Goal: Navigation & Orientation: Find specific page/section

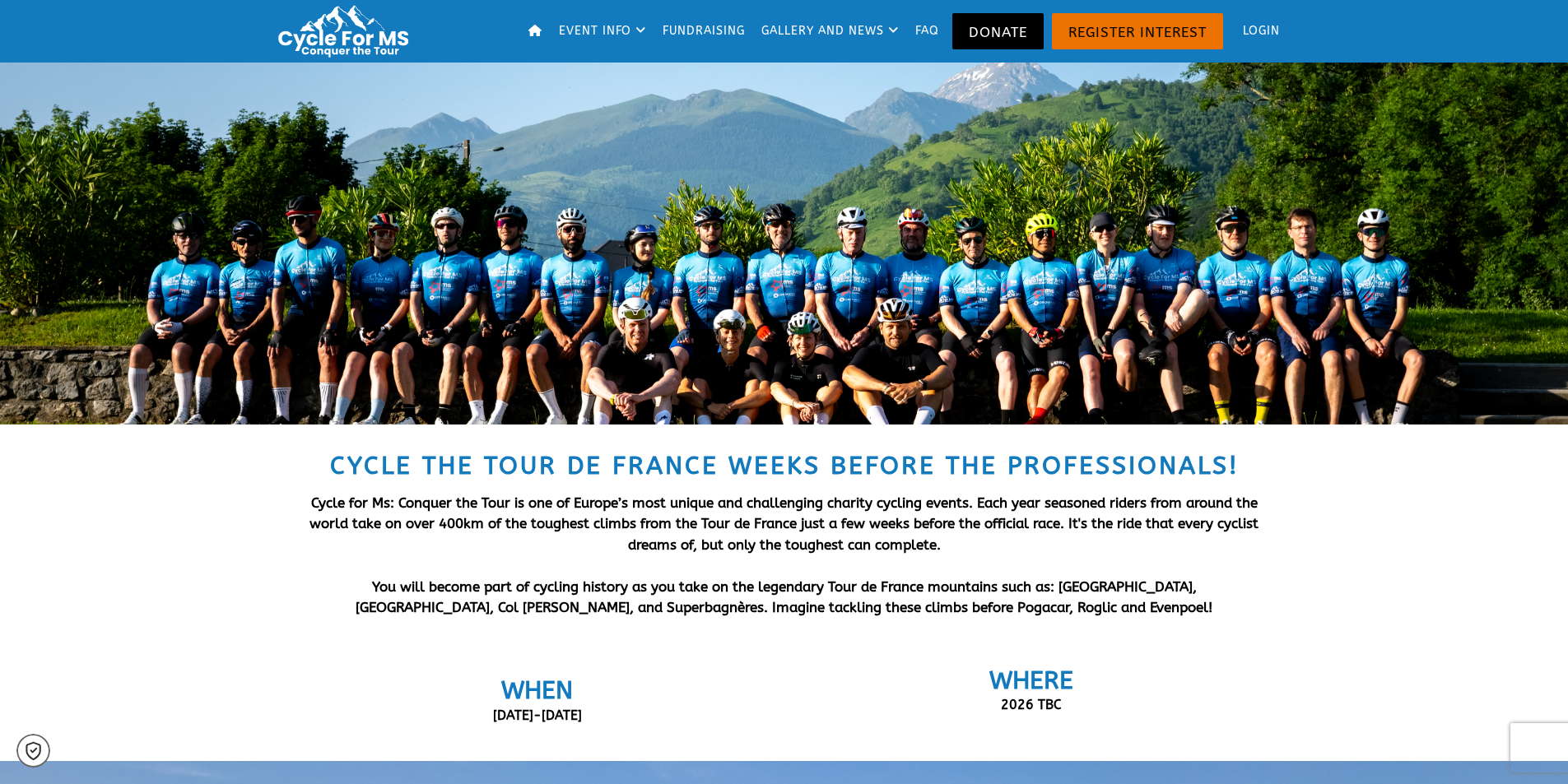
click at [912, 28] on link "FAQ" at bounding box center [928, 31] width 36 height 62
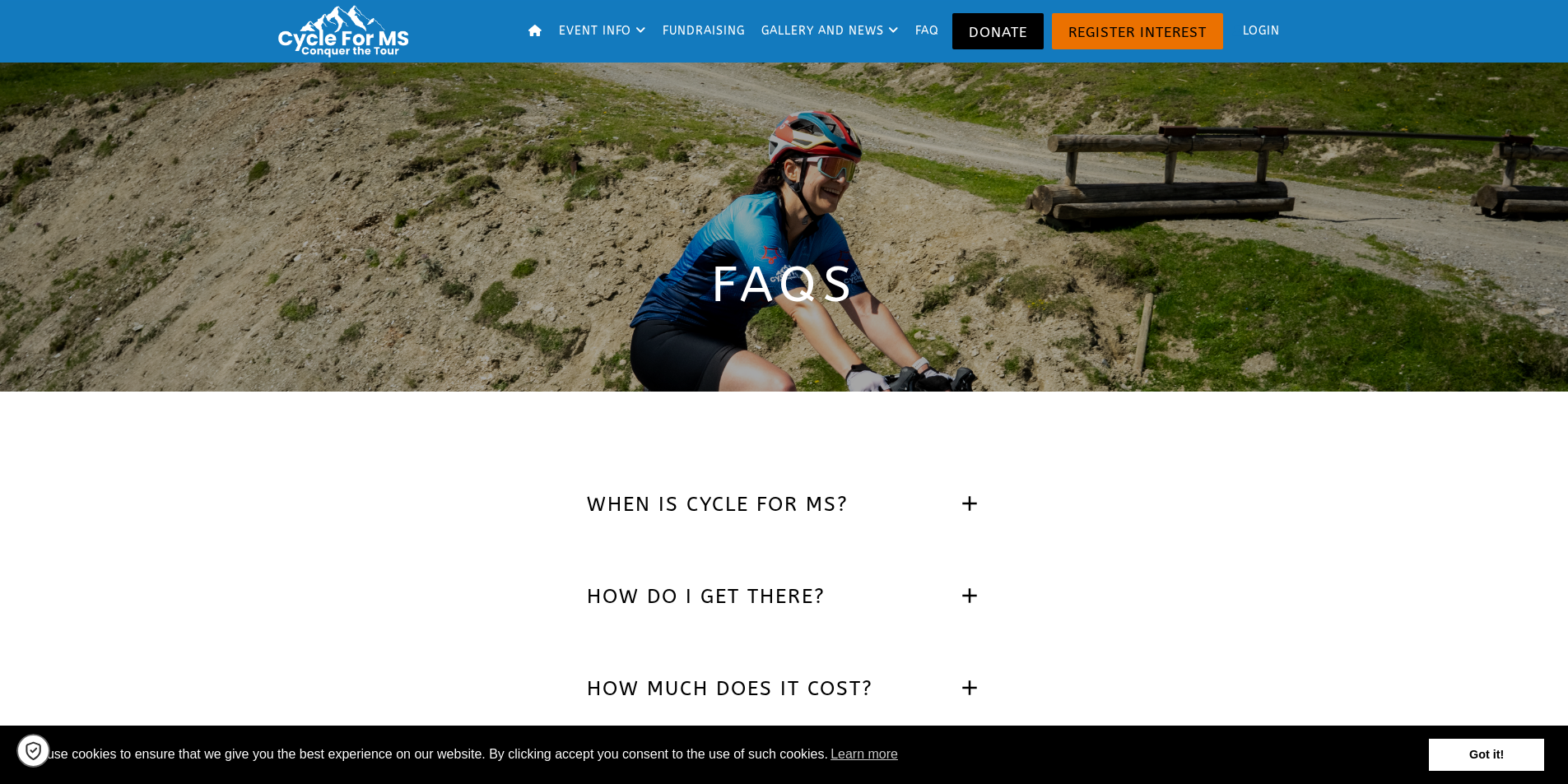
click at [346, 26] on img at bounding box center [347, 31] width 151 height 56
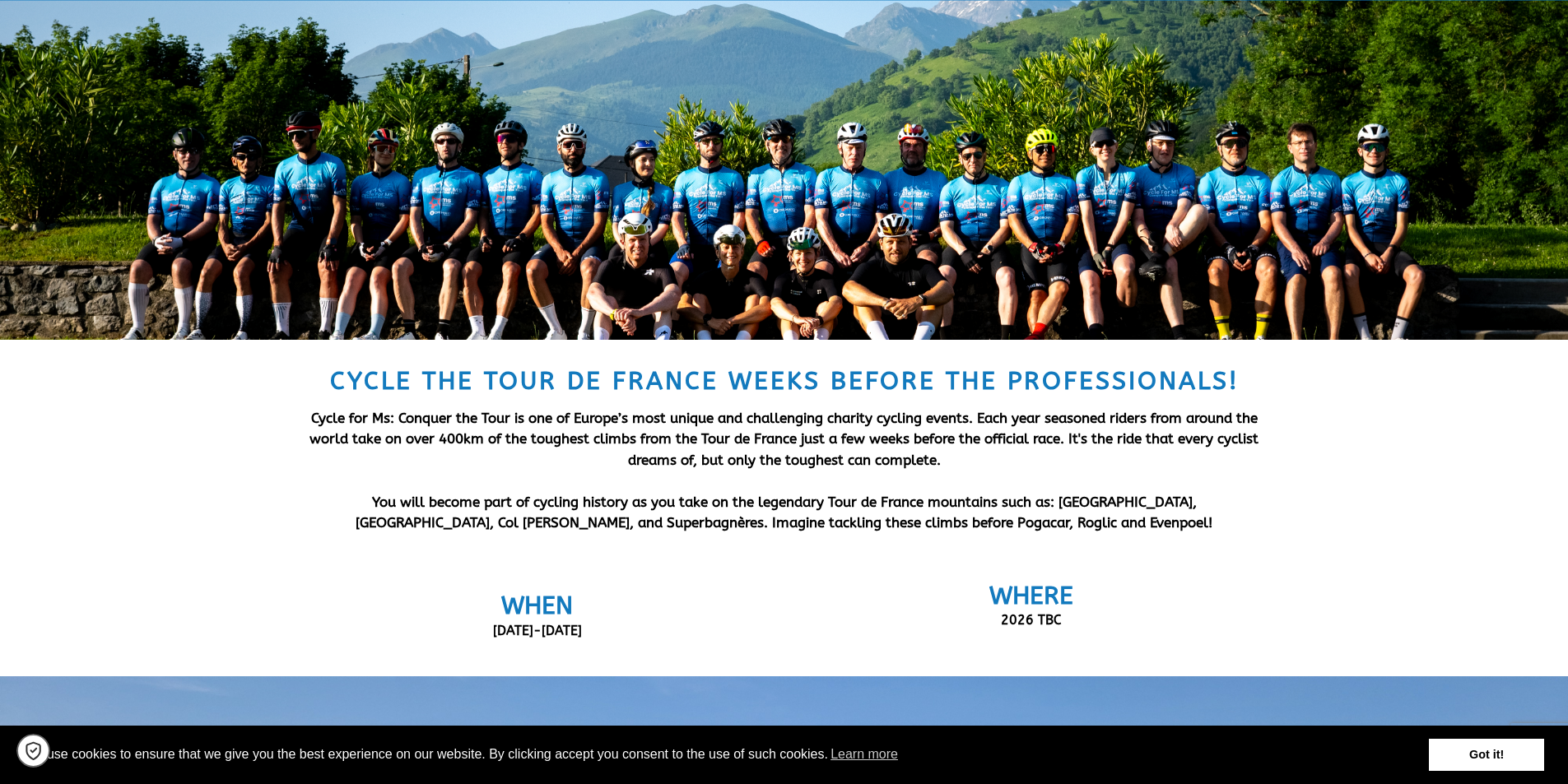
scroll to position [247, 0]
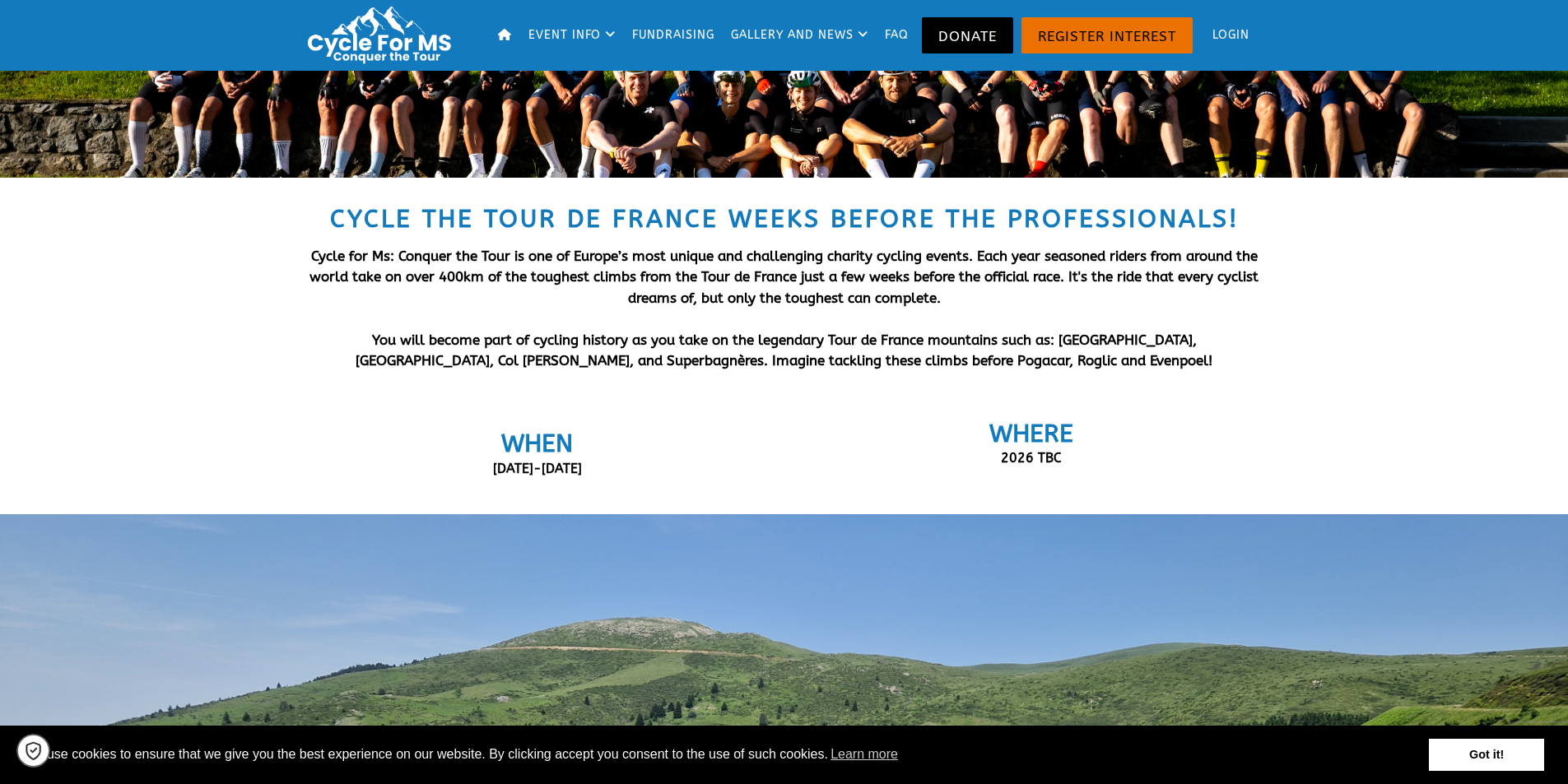
click at [1485, 767] on link "Got it!" at bounding box center [1486, 755] width 115 height 33
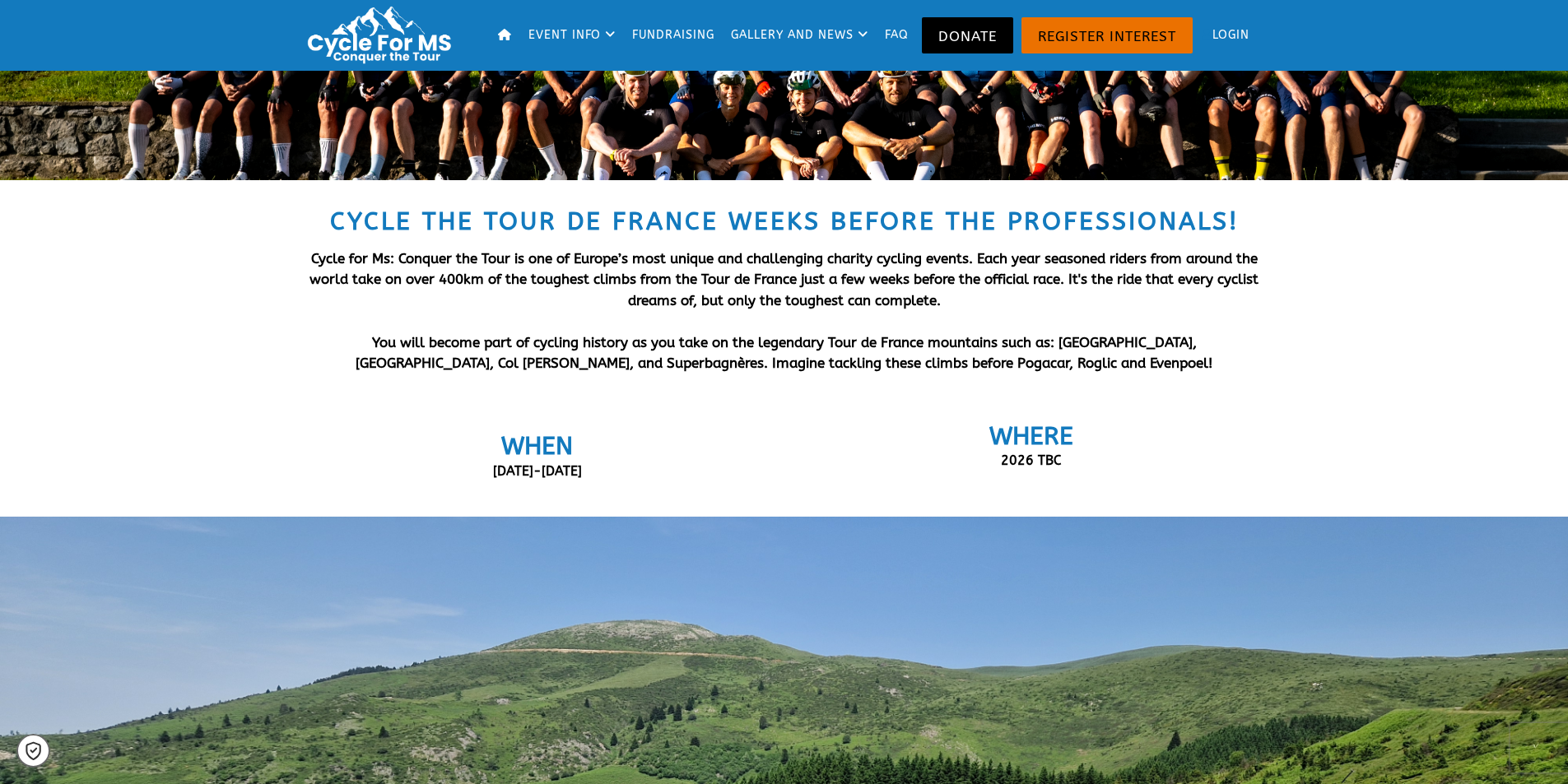
scroll to position [0, 0]
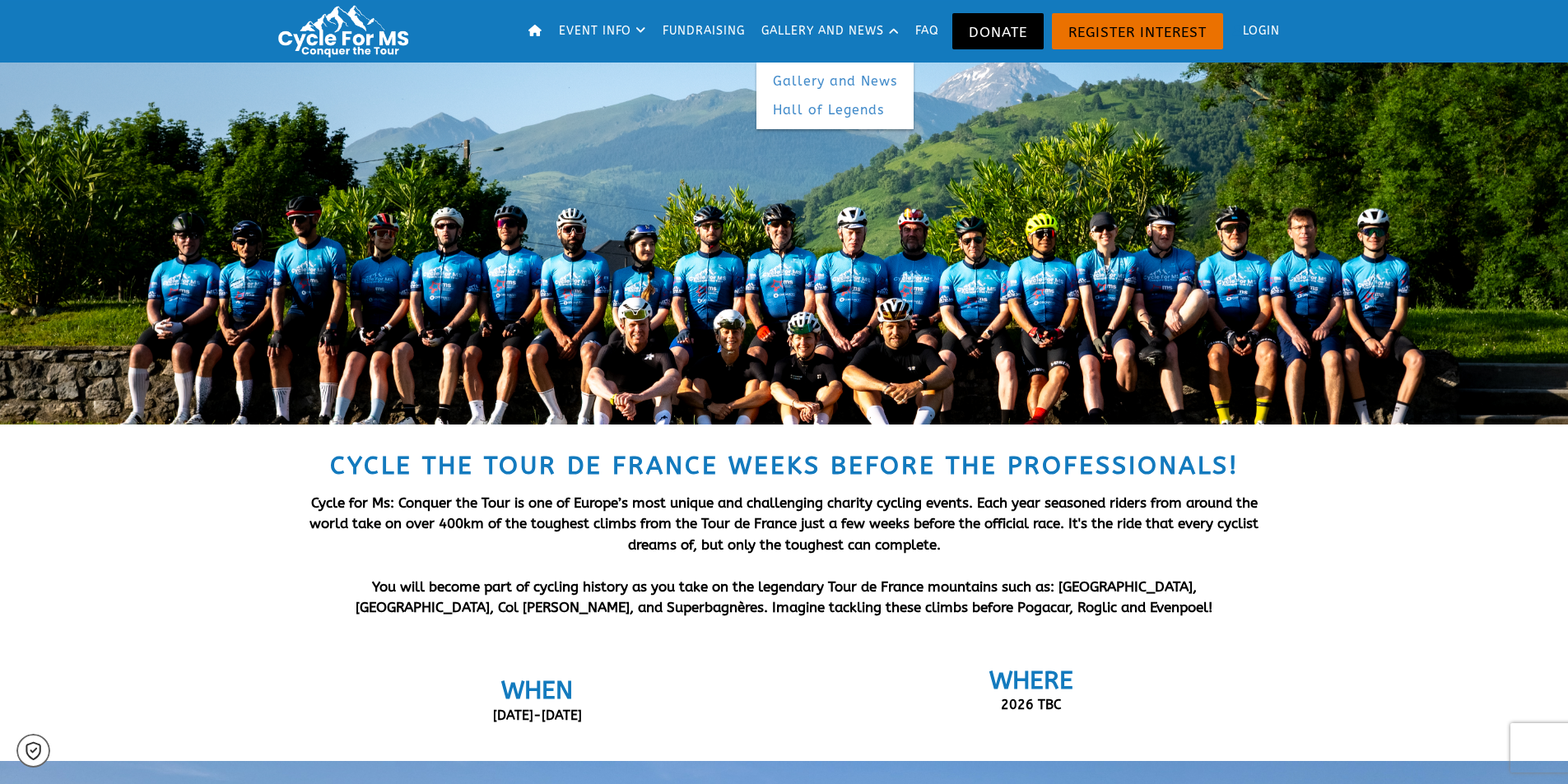
click at [818, 113] on link "Hall of Legends" at bounding box center [835, 109] width 157 height 30
